Goal: Check status: Check status

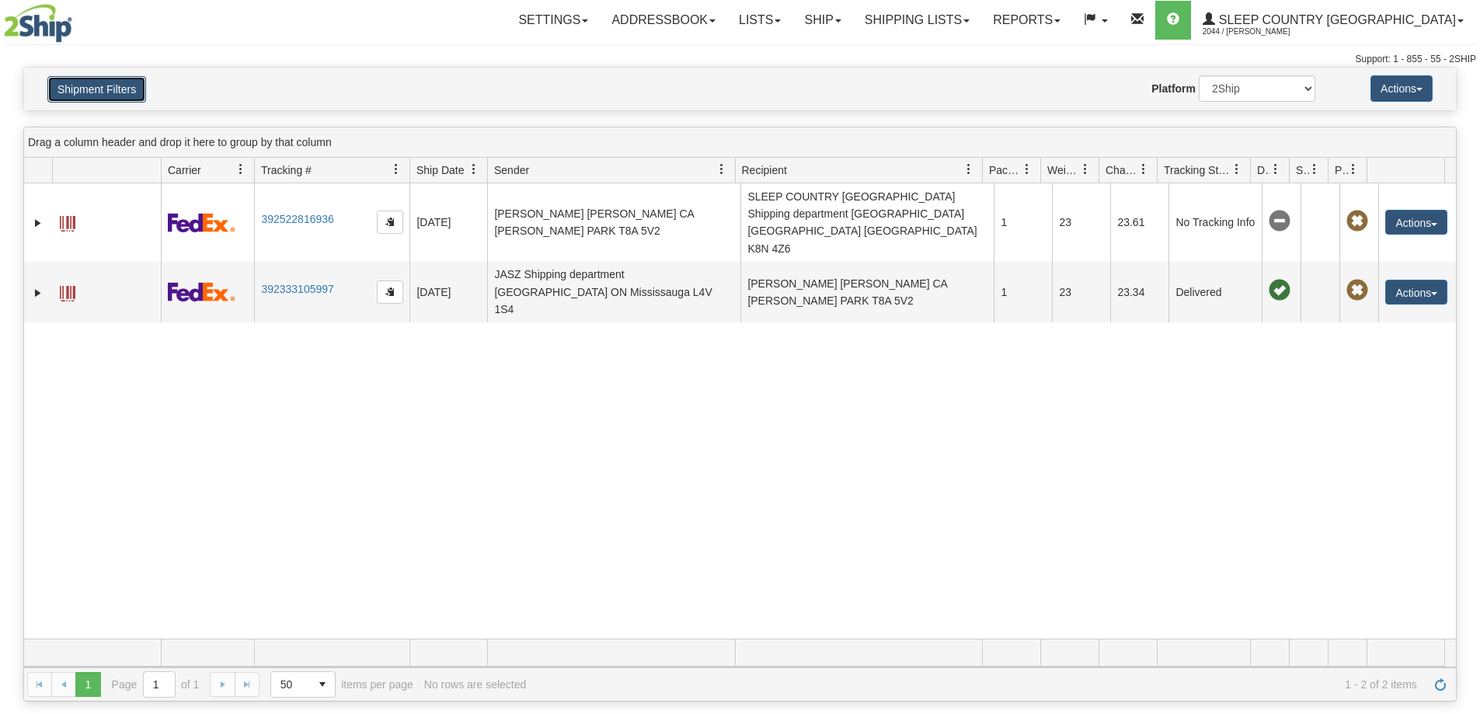
click at [90, 89] on button "Shipment Filters" at bounding box center [96, 89] width 99 height 26
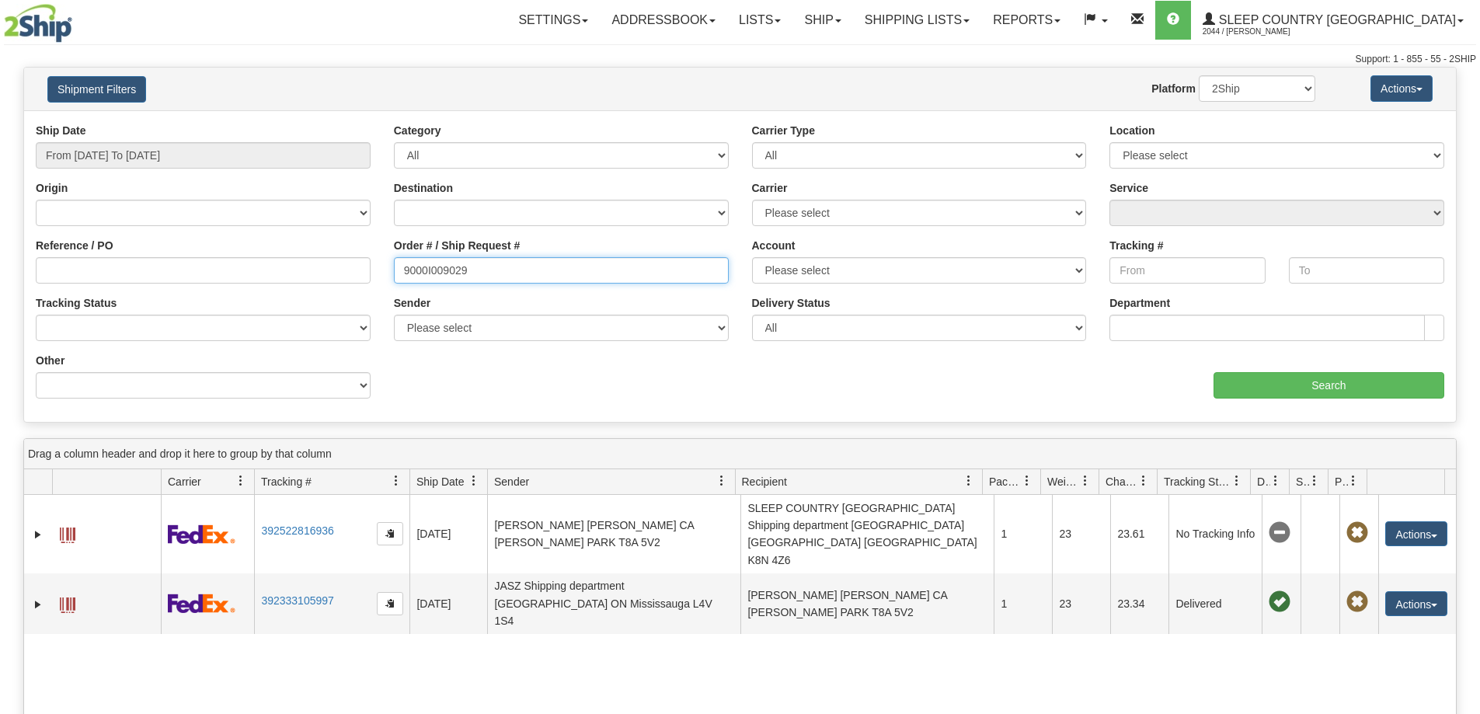
click at [498, 267] on input "9000I009029" at bounding box center [561, 270] width 335 height 26
paste input "7I02073"
click at [279, 155] on input "From [DATE] To [DATE]" at bounding box center [203, 155] width 335 height 26
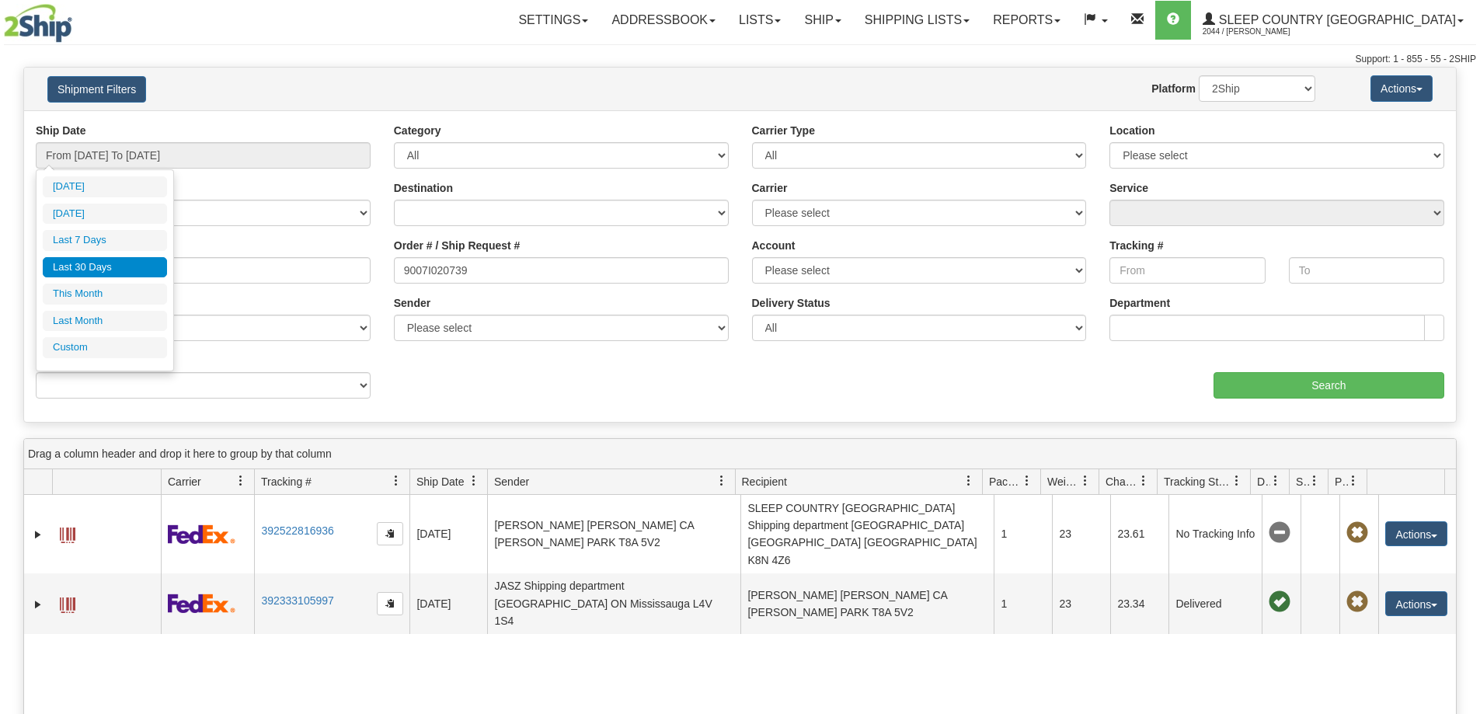
click at [129, 259] on li "Last 30 Days" at bounding box center [105, 267] width 124 height 21
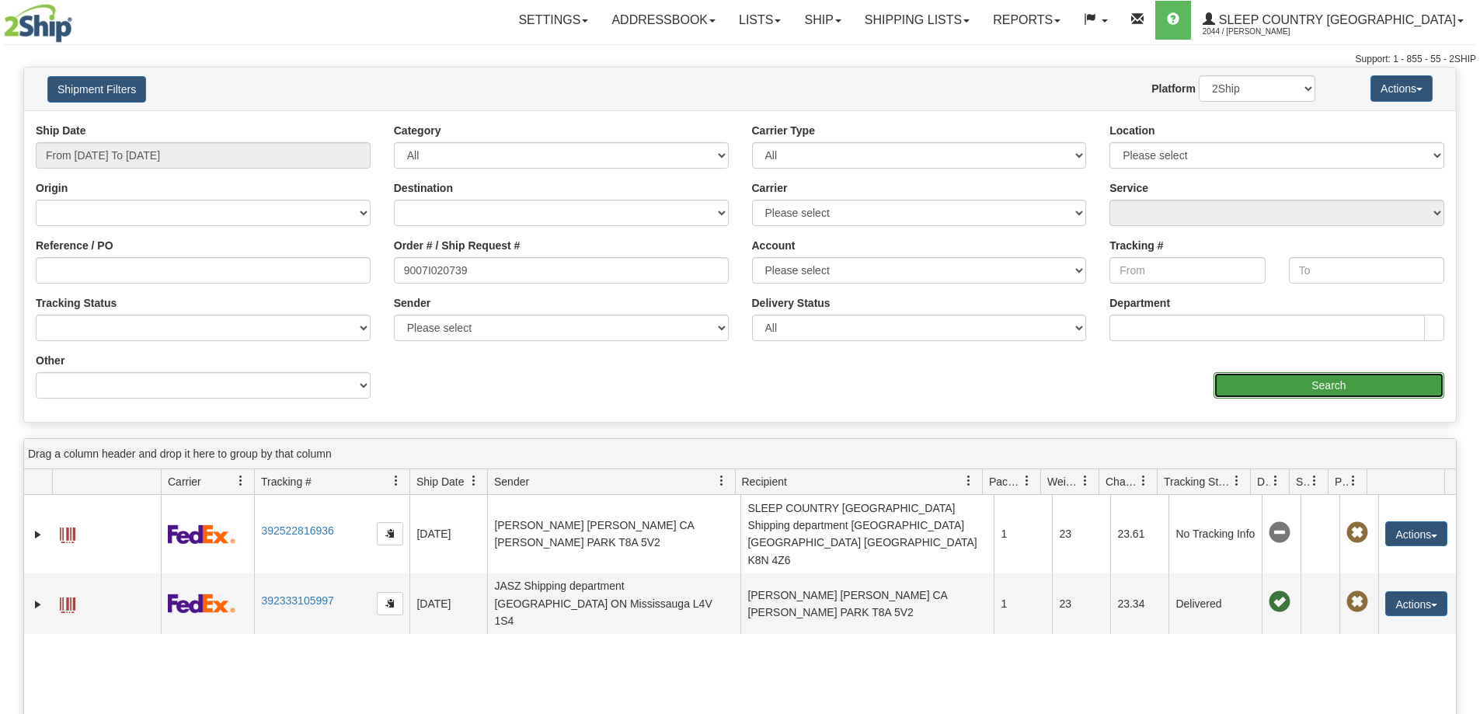
click at [1256, 396] on input "Search" at bounding box center [1329, 385] width 231 height 26
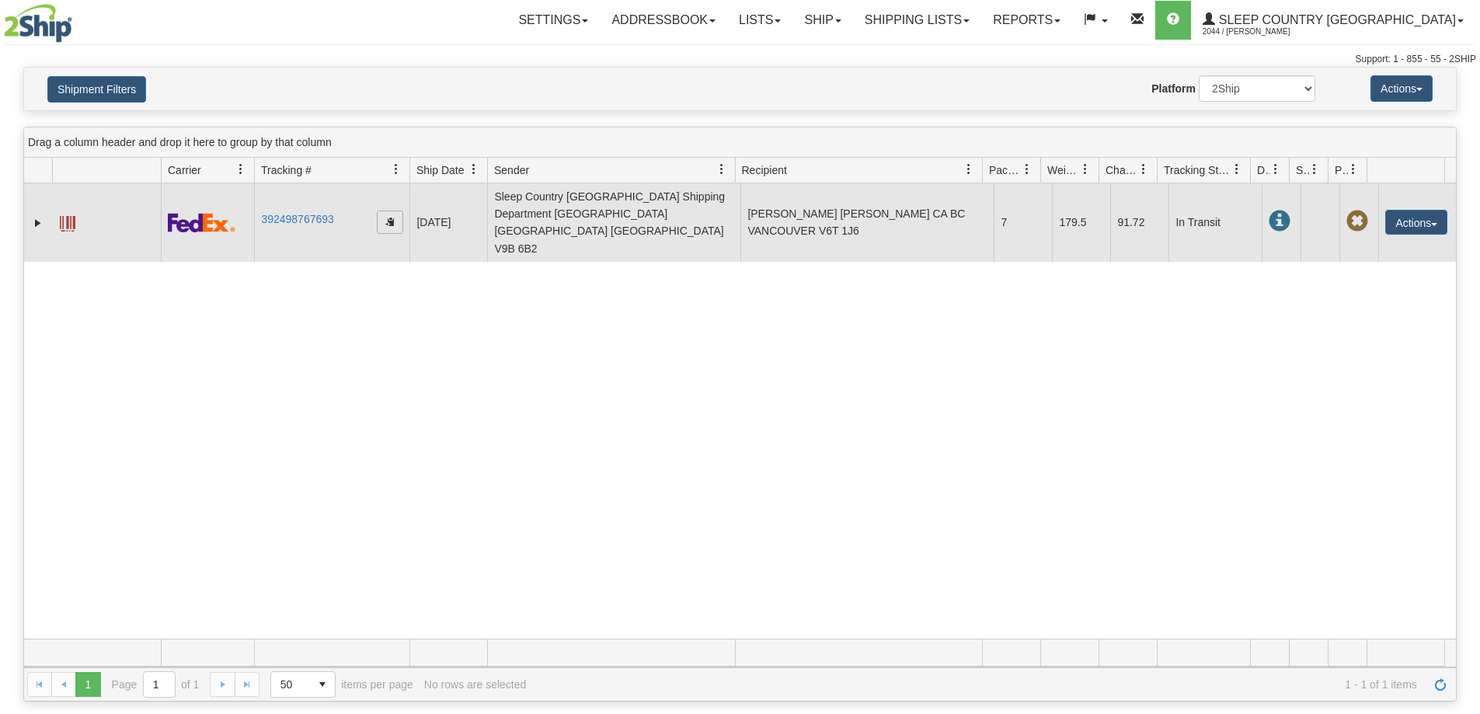
click at [388, 217] on span "button" at bounding box center [389, 221] width 9 height 9
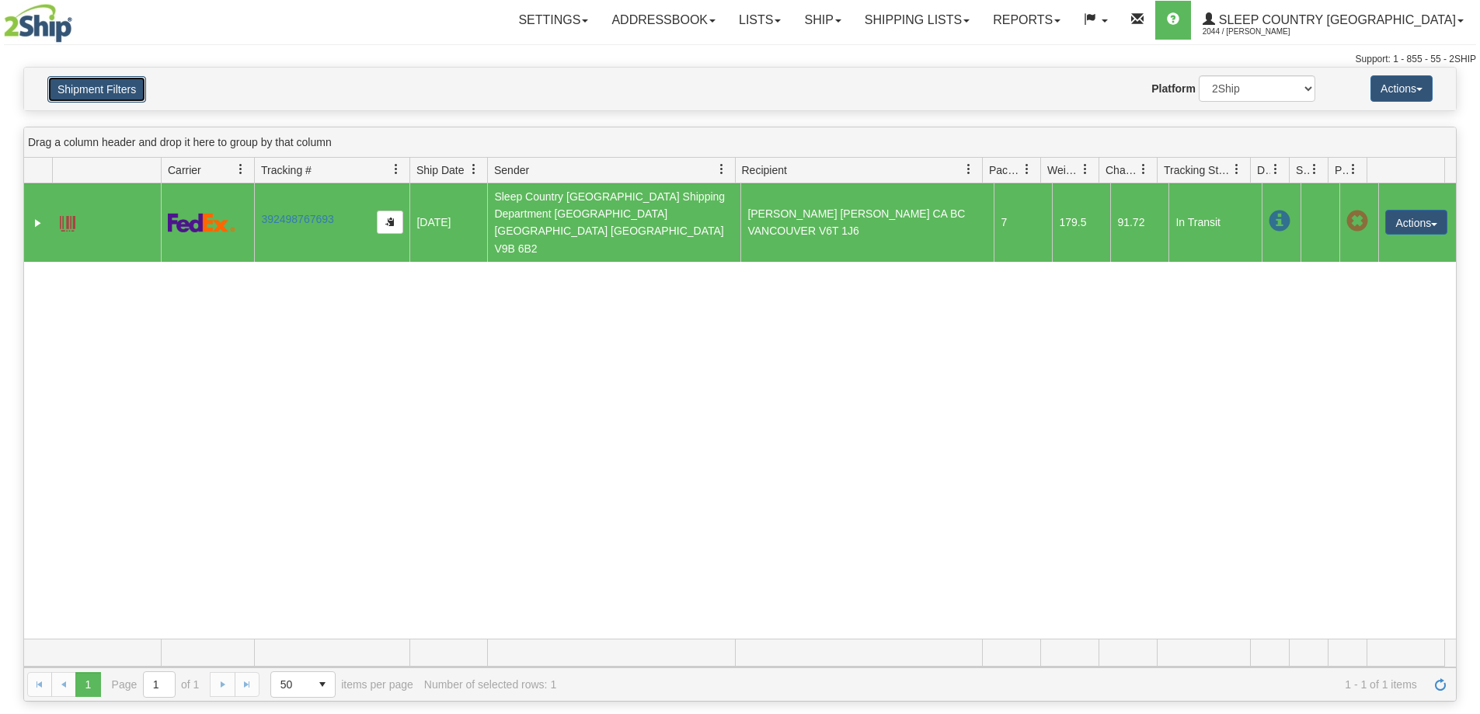
click at [99, 87] on button "Shipment Filters" at bounding box center [96, 89] width 99 height 26
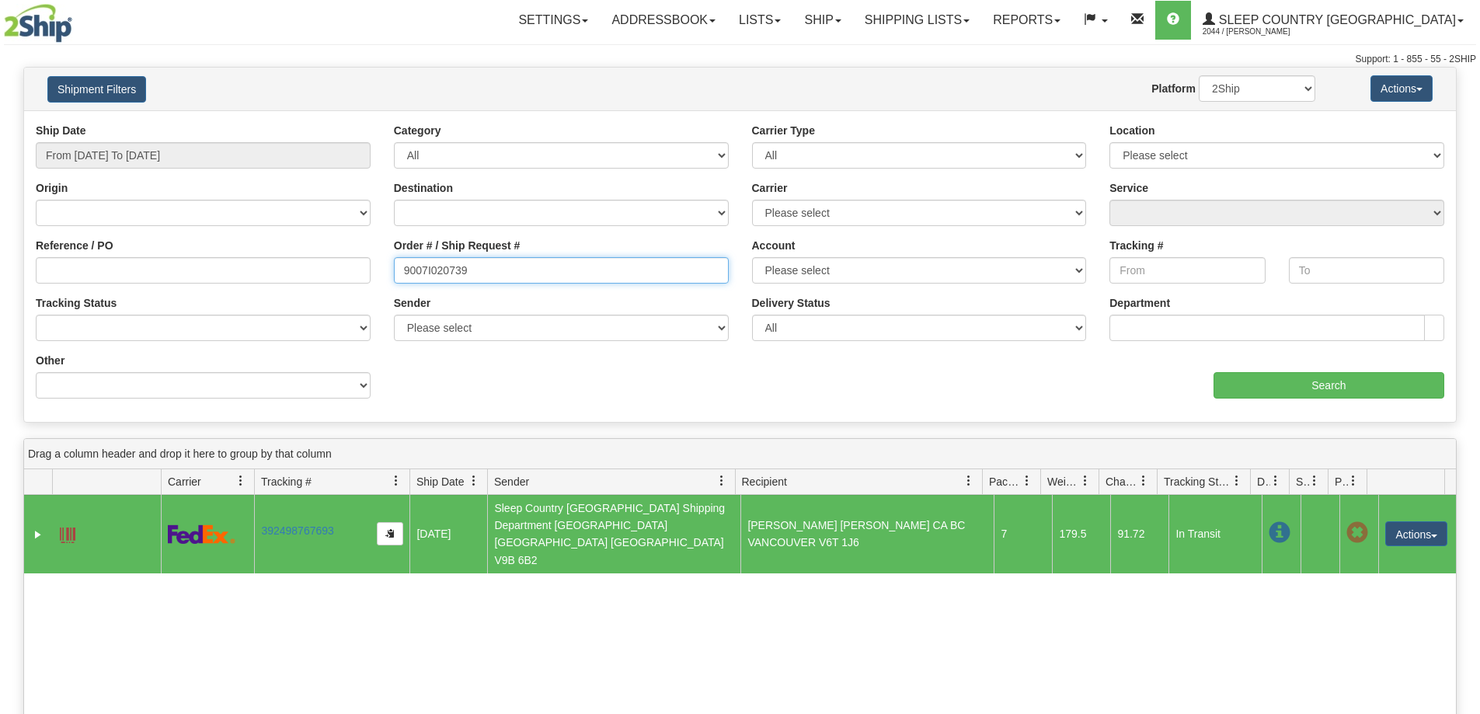
click at [539, 269] on input "9007I020739" at bounding box center [561, 270] width 335 height 26
paste input "877"
type input "9007I020877"
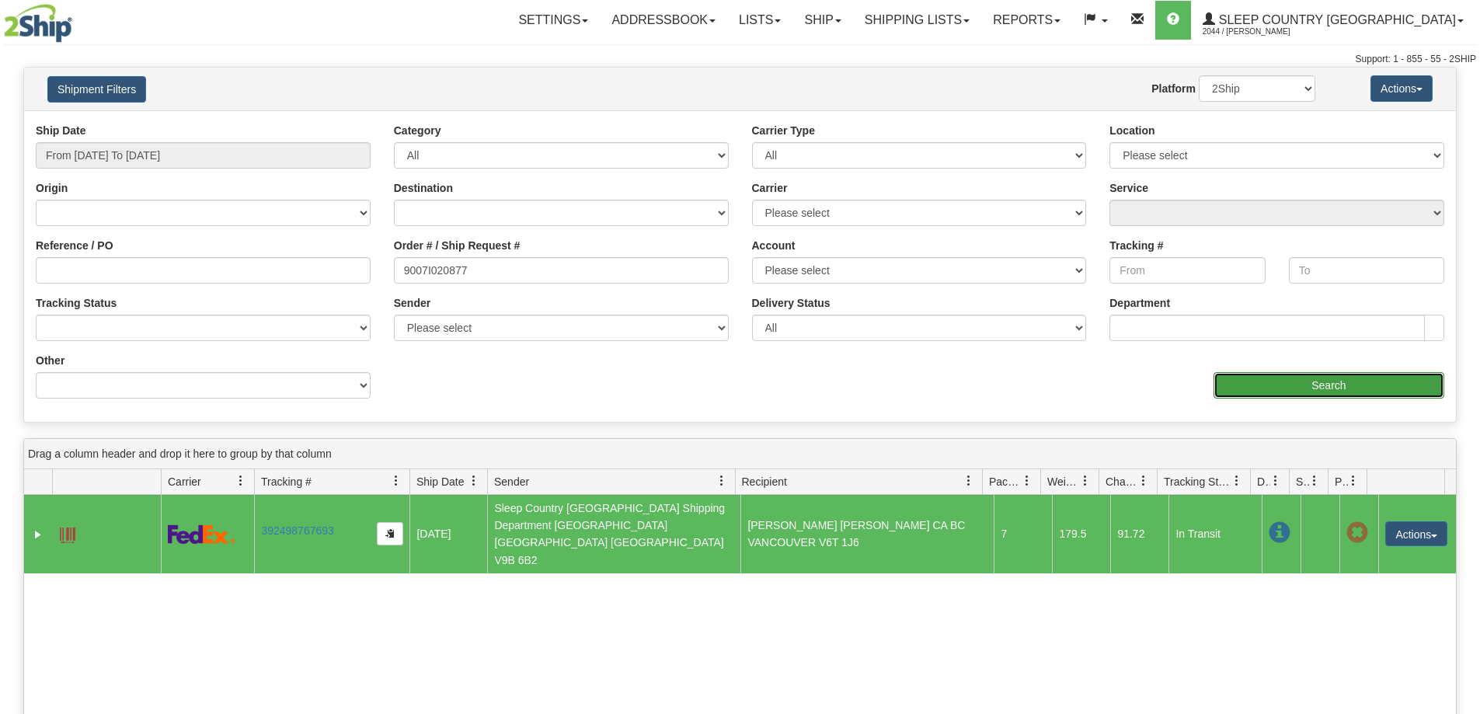
click at [1328, 393] on input "Search" at bounding box center [1329, 385] width 231 height 26
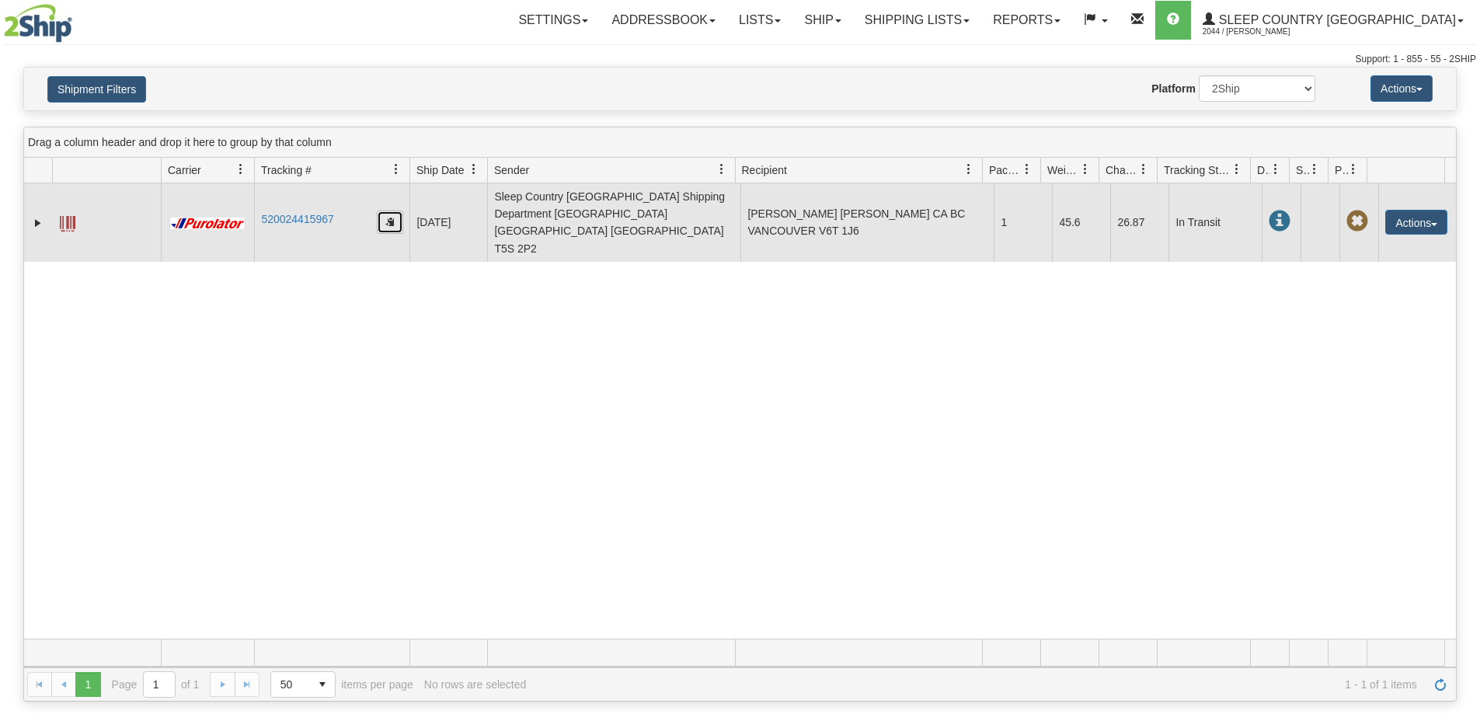
click at [398, 211] on button "button" at bounding box center [390, 222] width 26 height 23
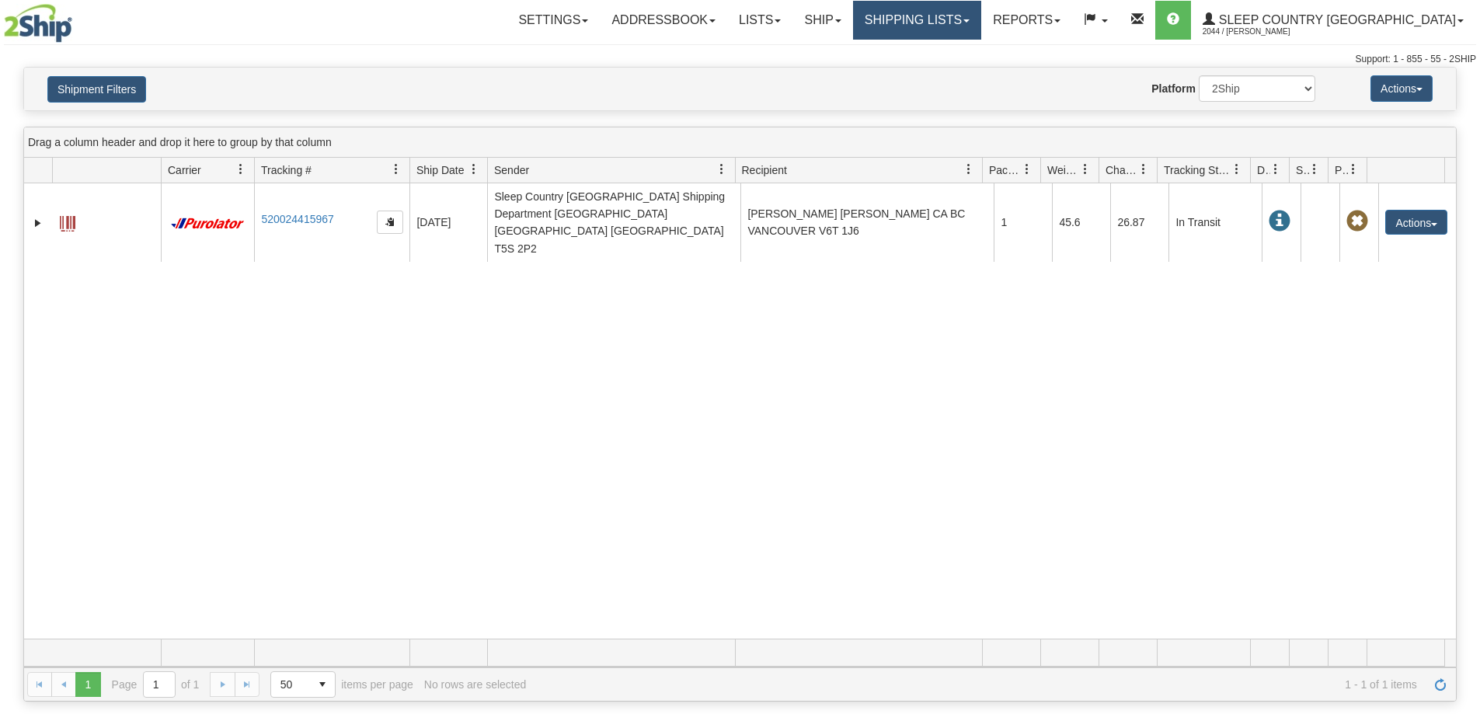
click at [981, 17] on link "Shipping lists" at bounding box center [917, 20] width 128 height 39
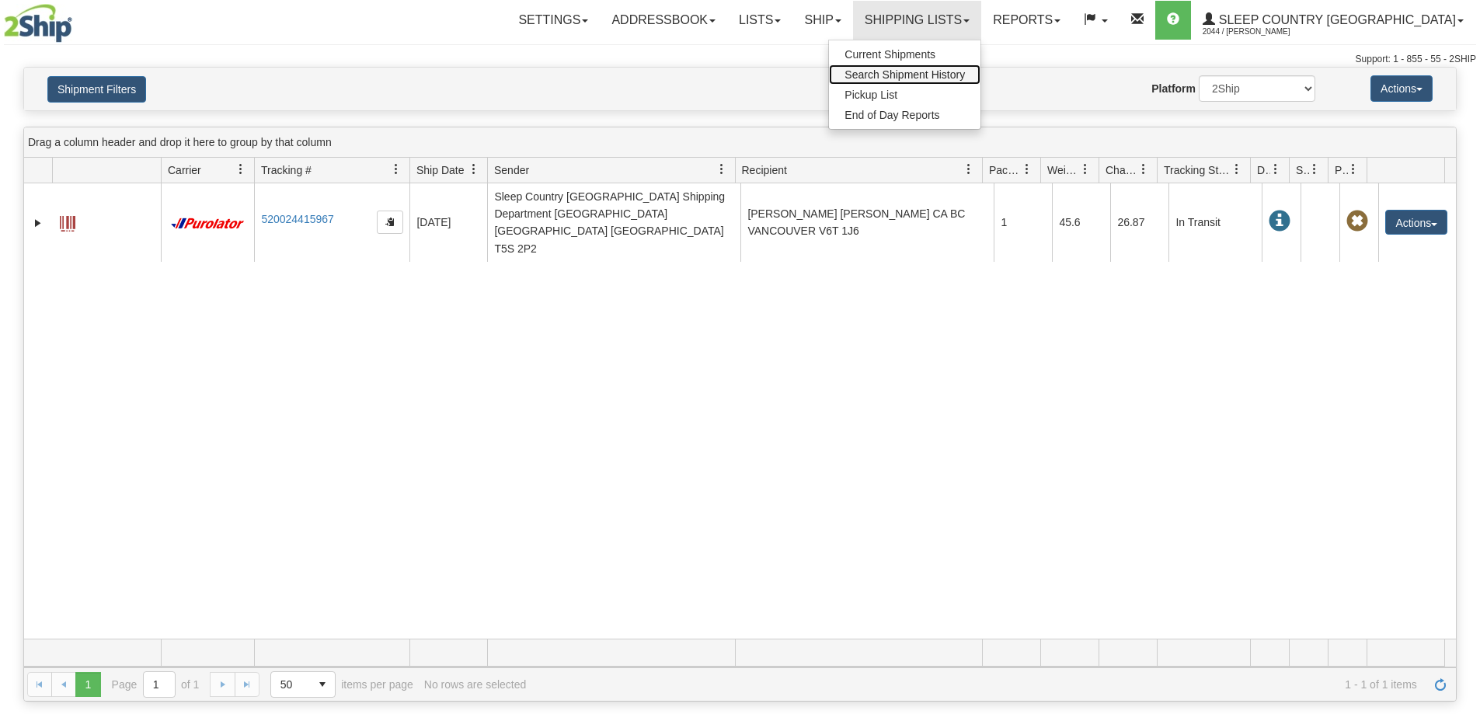
click at [965, 72] on span "Search Shipment History" at bounding box center [905, 74] width 120 height 12
